Goal: Task Accomplishment & Management: Complete application form

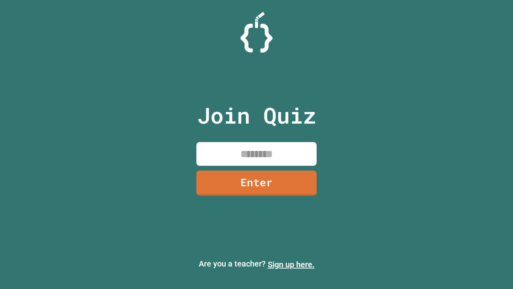
click at [291, 264] on link "Sign up here." at bounding box center [291, 264] width 47 height 10
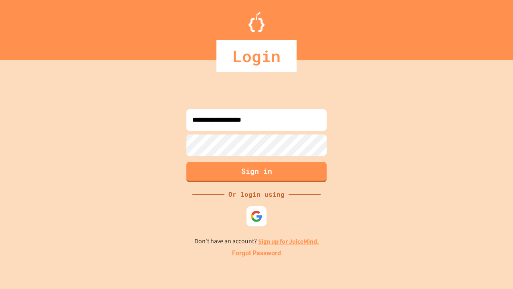
type input "**********"
